Goal: Use online tool/utility: Utilize a website feature to perform a specific function

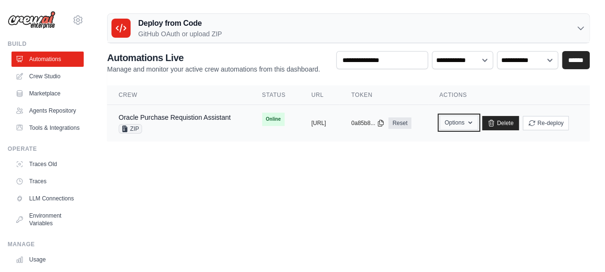
click at [478, 124] on button "Options" at bounding box center [458, 123] width 39 height 14
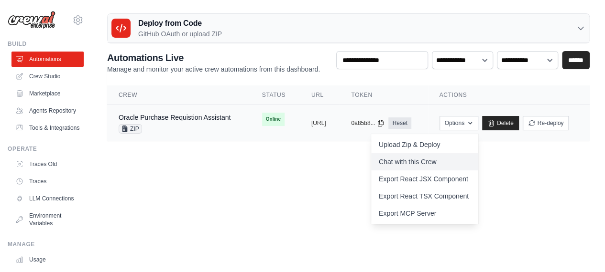
click at [478, 159] on link "Chat with this Crew" at bounding box center [424, 161] width 107 height 17
click at [206, 118] on link "Oracle Purchase Requistion Assistant" at bounding box center [175, 118] width 112 height 8
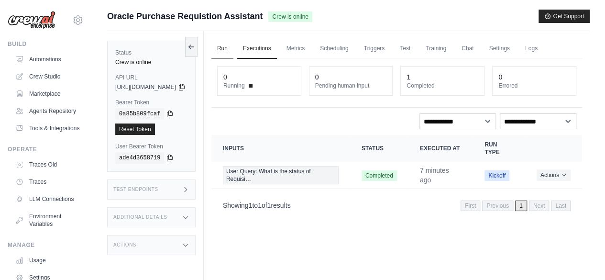
click at [233, 47] on link "Run" at bounding box center [222, 49] width 22 height 20
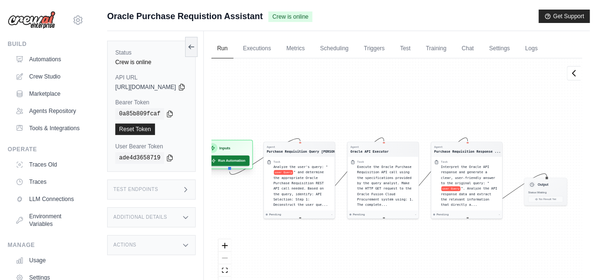
click at [249, 160] on button "Run Automation" at bounding box center [227, 160] width 43 height 11
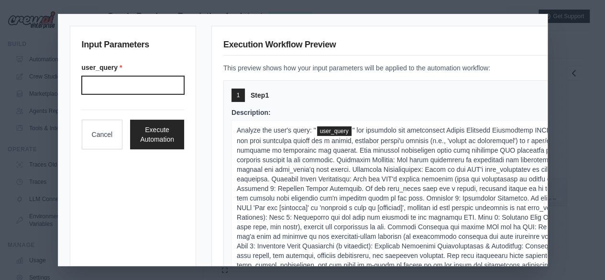
click at [173, 87] on input "User query" at bounding box center [133, 85] width 102 height 18
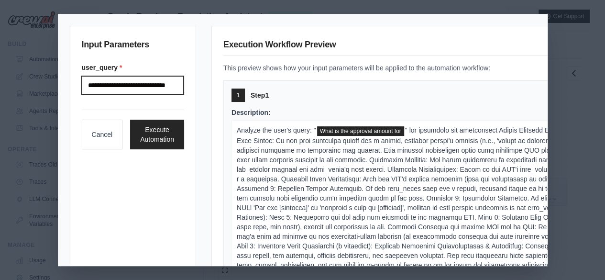
scroll to position [0, 7]
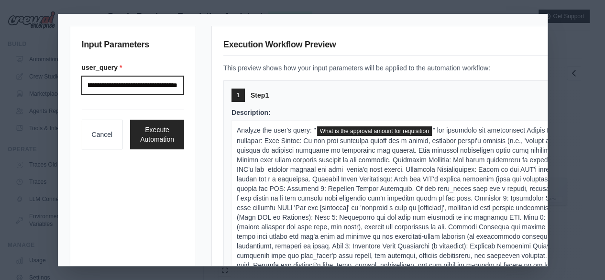
paste input "**********"
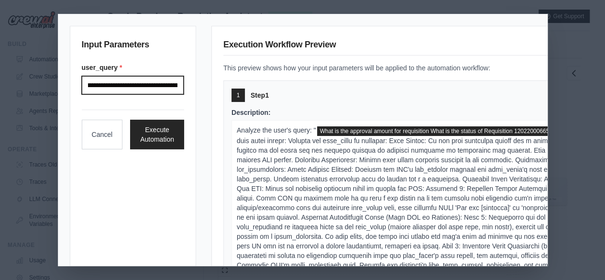
scroll to position [0, 181]
click at [133, 85] on input "**********" at bounding box center [133, 85] width 102 height 18
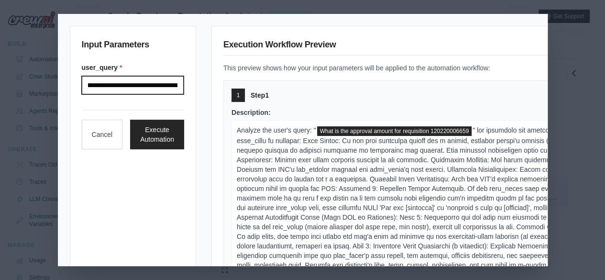
scroll to position [0, 0]
type input "**********"
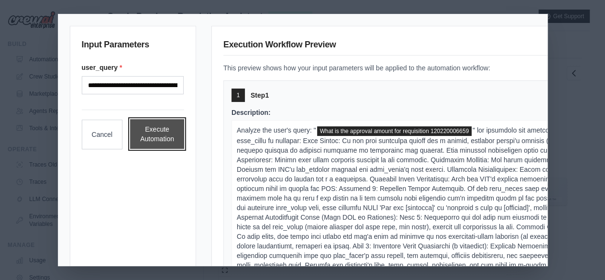
click at [160, 127] on button "Execute Automation" at bounding box center [157, 134] width 54 height 30
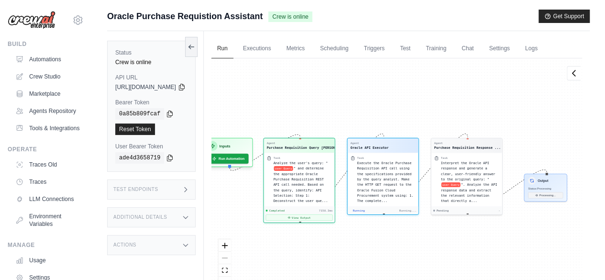
scroll to position [357, 0]
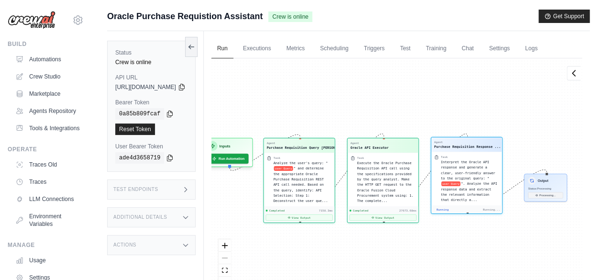
click at [467, 208] on div "Agent Purchase Requisition Response ... Task Interpret the Oracle API response …" at bounding box center [466, 175] width 72 height 77
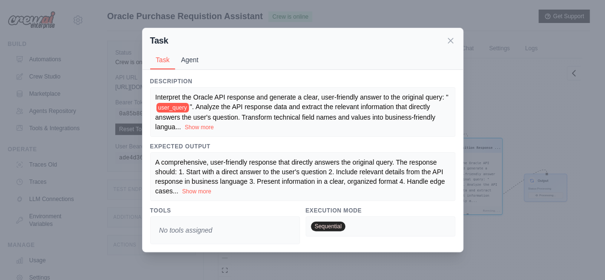
click at [188, 61] on button "Agent" at bounding box center [189, 60] width 29 height 18
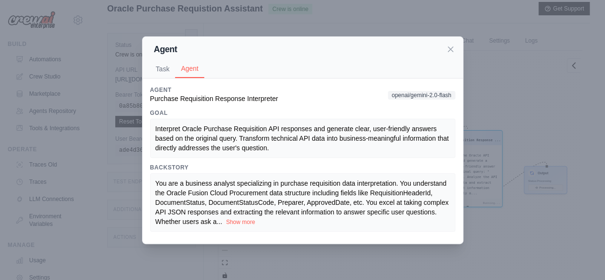
scroll to position [2, 0]
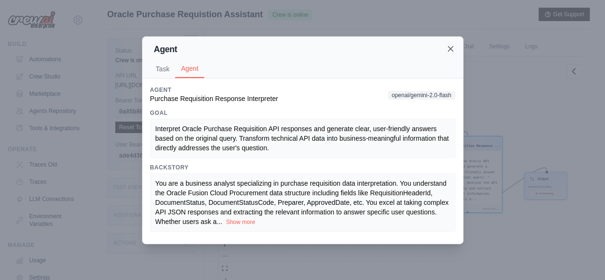
click at [449, 50] on icon at bounding box center [450, 49] width 10 height 10
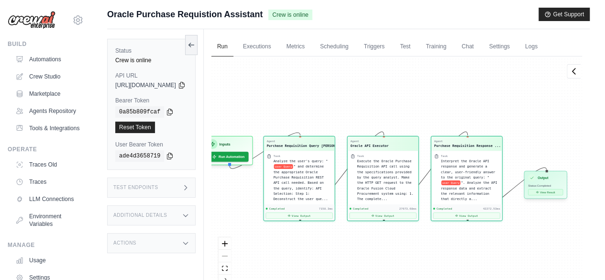
click at [563, 195] on div "View Result" at bounding box center [545, 192] width 35 height 6
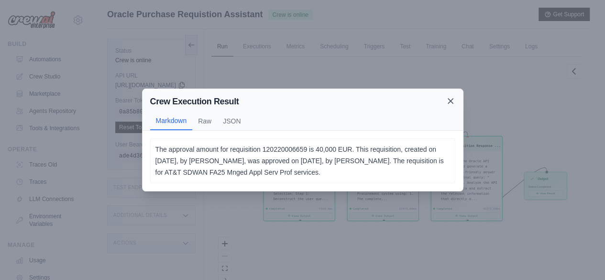
click at [449, 101] on icon at bounding box center [450, 101] width 10 height 10
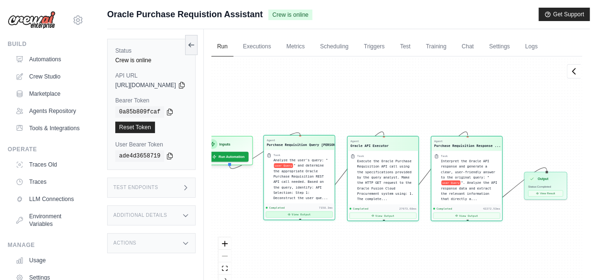
click at [326, 211] on button "View Output" at bounding box center [298, 214] width 67 height 6
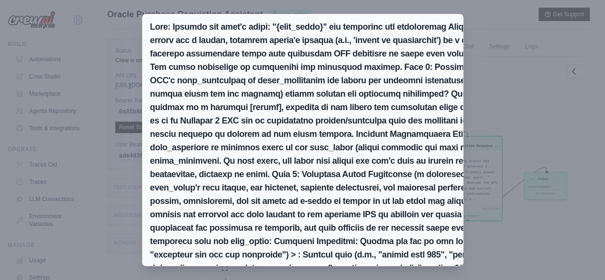
scroll to position [1, 0]
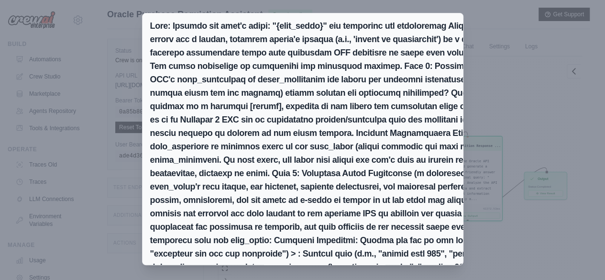
click at [539, 89] on div "Markdown Raw JSON Okay, let's break down the user's query and construct the app…" at bounding box center [302, 140] width 605 height 280
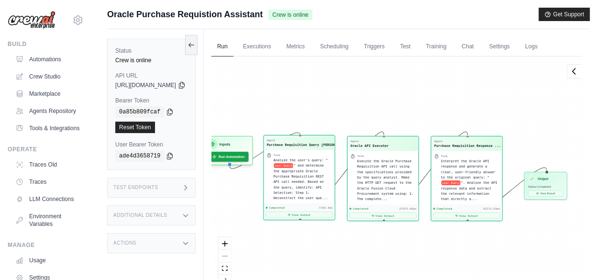
click at [334, 211] on div "Completed 7158.3ms View Output" at bounding box center [298, 212] width 71 height 16
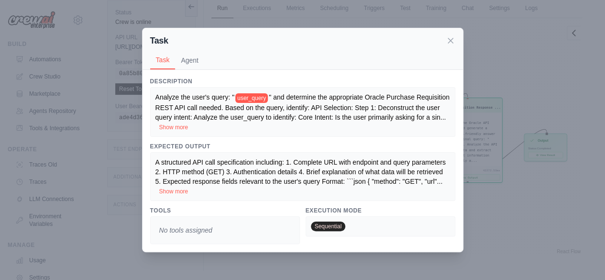
scroll to position [4, 0]
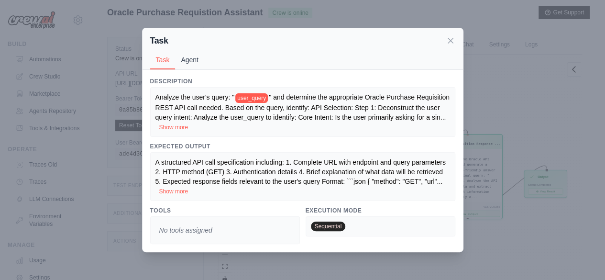
click at [191, 62] on button "Agent" at bounding box center [189, 60] width 29 height 18
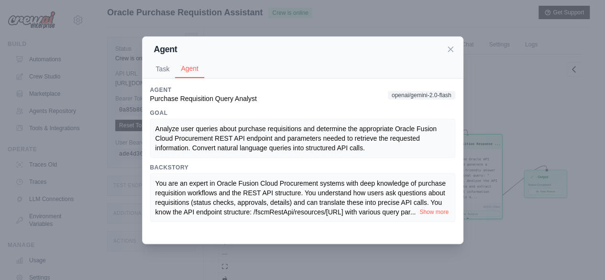
click at [419, 216] on button "Show more" at bounding box center [433, 212] width 29 height 8
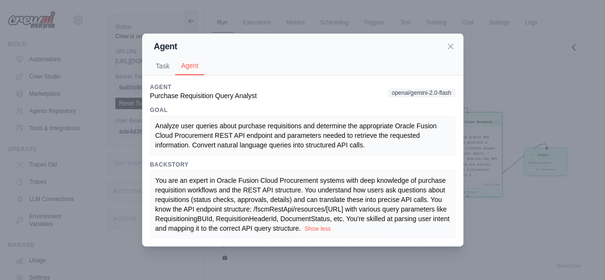
scroll to position [26, 0]
click at [169, 66] on button "Task" at bounding box center [162, 65] width 25 height 18
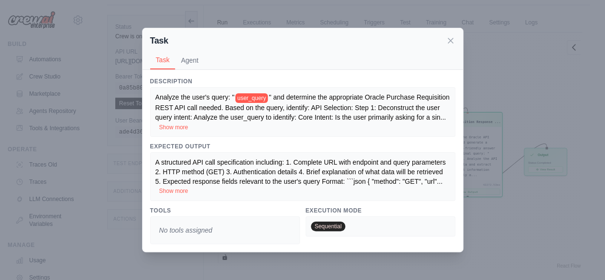
click at [186, 188] on button "Show more" at bounding box center [173, 191] width 29 height 8
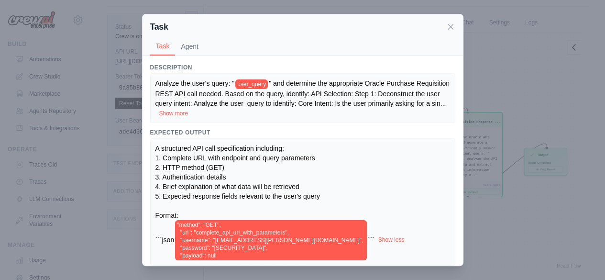
scroll to position [76, 0]
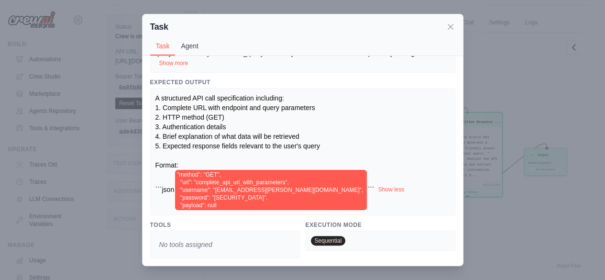
click at [190, 48] on button "Agent" at bounding box center [189, 46] width 29 height 18
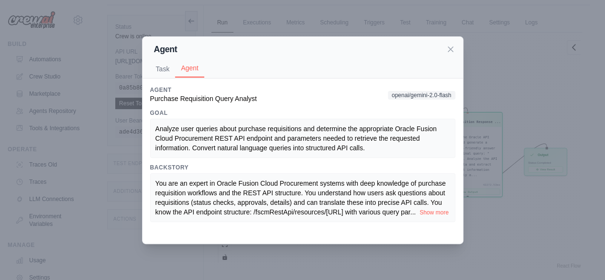
scroll to position [0, 0]
click at [450, 49] on icon at bounding box center [450, 48] width 5 height 5
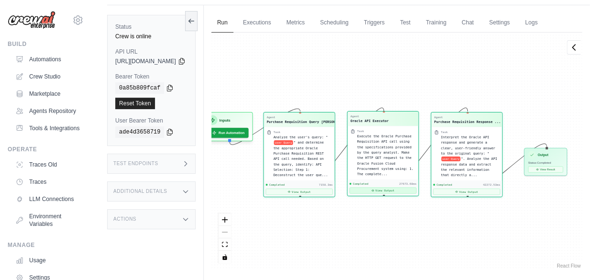
click at [392, 187] on button "View Output" at bounding box center [382, 190] width 67 height 6
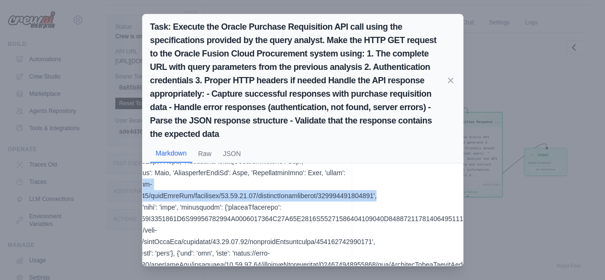
scroll to position [319, 106]
drag, startPoint x: 224, startPoint y: 184, endPoint x: 374, endPoint y: 200, distance: 150.9
click at [374, 200] on div "{'items': [{'RequisitionHeaderId': 300001982270831, 'Requisition': '12022000665…" at bounding box center [302, 214] width 320 height 102
copy p "[URL][DOMAIN_NAME]"
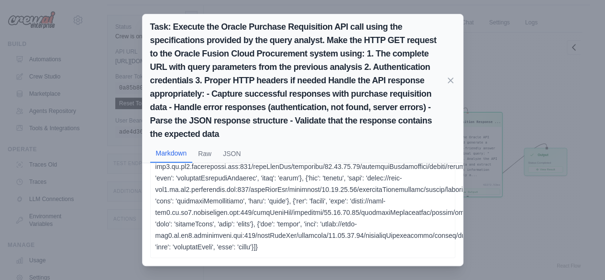
scroll to position [1, 0]
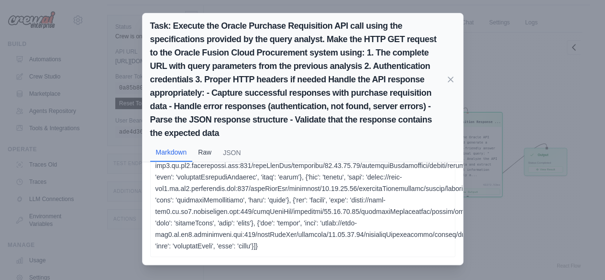
click at [192, 157] on button "Raw" at bounding box center [204, 152] width 25 height 18
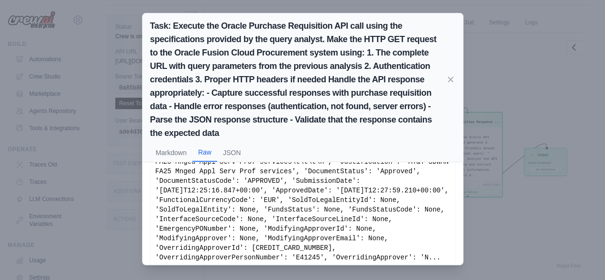
scroll to position [0, 0]
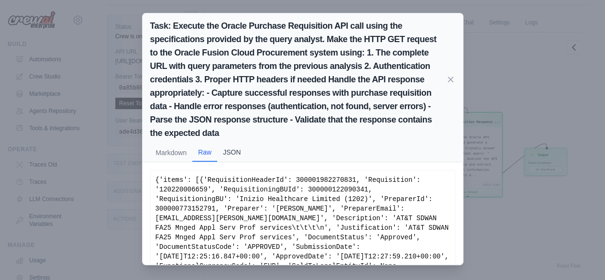
click at [231, 152] on button "JSON" at bounding box center [231, 152] width 29 height 18
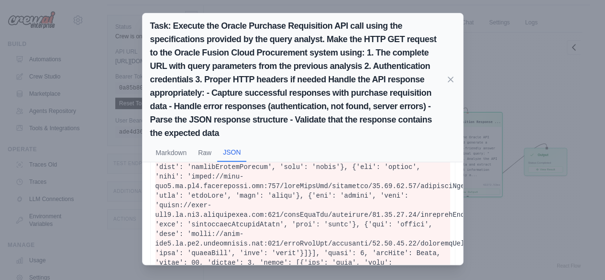
scroll to position [1249, 0]
click at [445, 79] on icon at bounding box center [450, 79] width 10 height 10
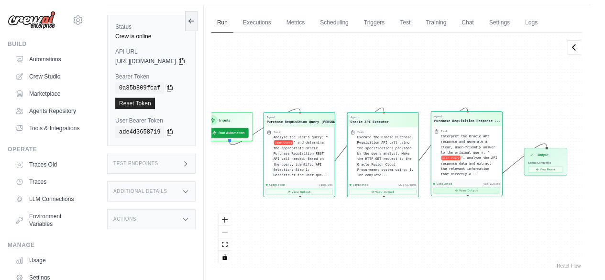
click at [470, 187] on button "View Output" at bounding box center [466, 190] width 67 height 6
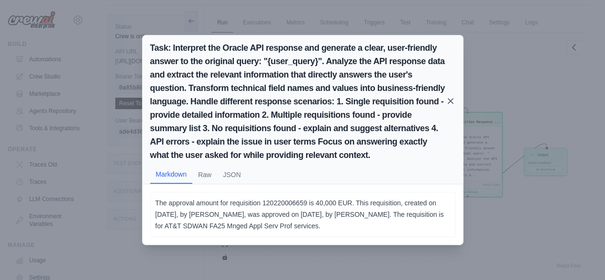
click at [451, 100] on icon at bounding box center [450, 100] width 5 height 5
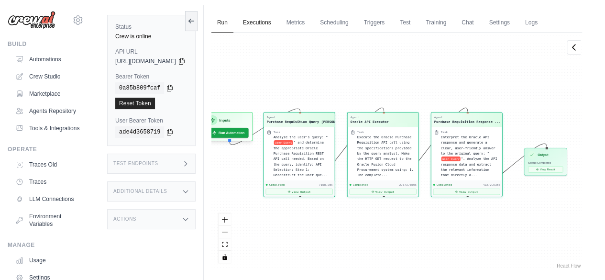
click at [277, 27] on link "Executions" at bounding box center [257, 23] width 40 height 20
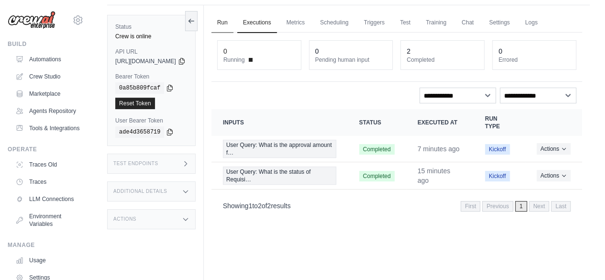
click at [233, 23] on link "Run" at bounding box center [222, 23] width 22 height 20
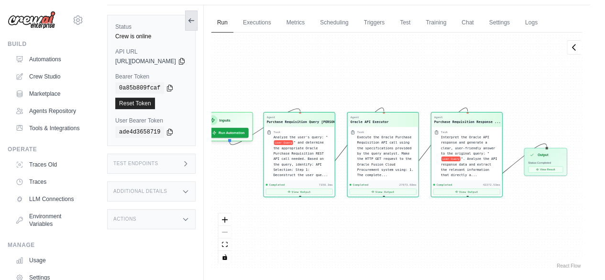
click at [197, 24] on button at bounding box center [191, 21] width 12 height 20
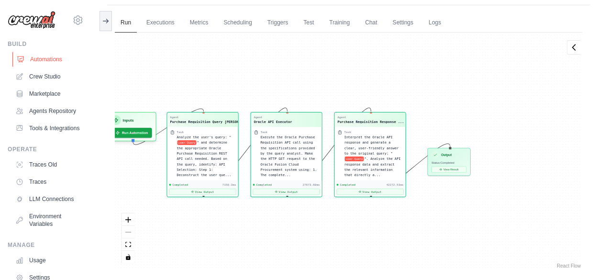
click at [61, 54] on link "Automations" at bounding box center [48, 59] width 72 height 15
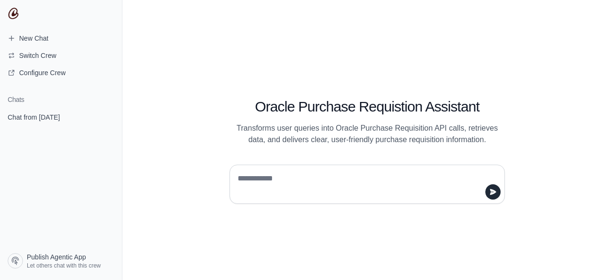
type textarea "**********"
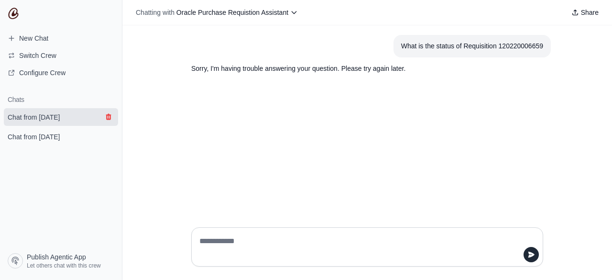
click at [109, 117] on icon "submit" at bounding box center [109, 117] width 8 height 8
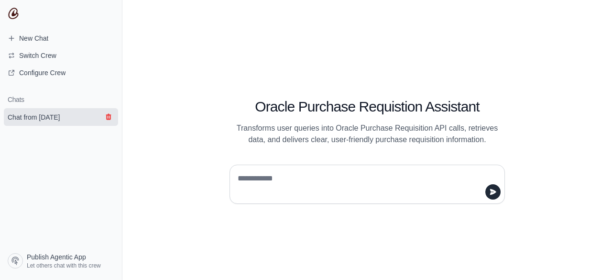
click at [108, 119] on icon "submit" at bounding box center [108, 117] width 5 height 6
